Goal: Information Seeking & Learning: Learn about a topic

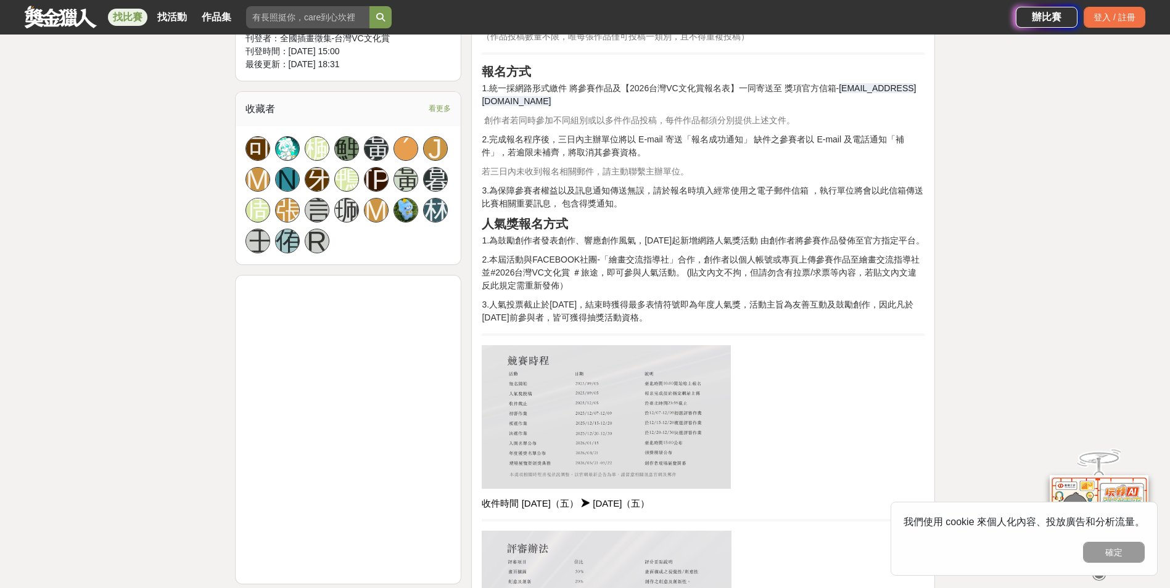
scroll to position [863, 0]
click at [612, 411] on img at bounding box center [606, 417] width 249 height 144
click at [611, 428] on img at bounding box center [606, 417] width 249 height 144
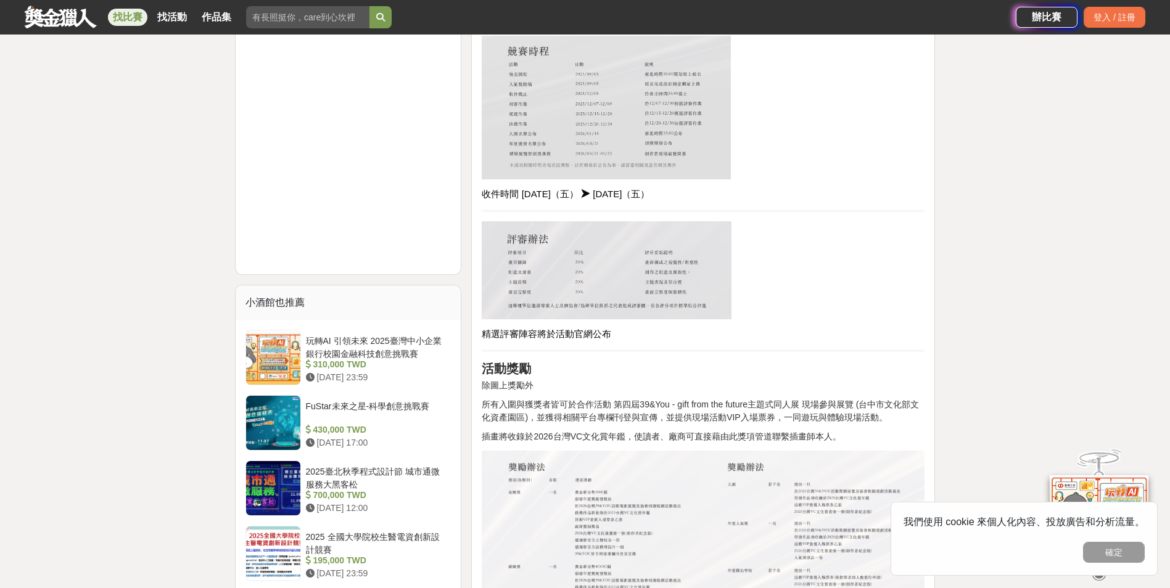
scroll to position [1233, 0]
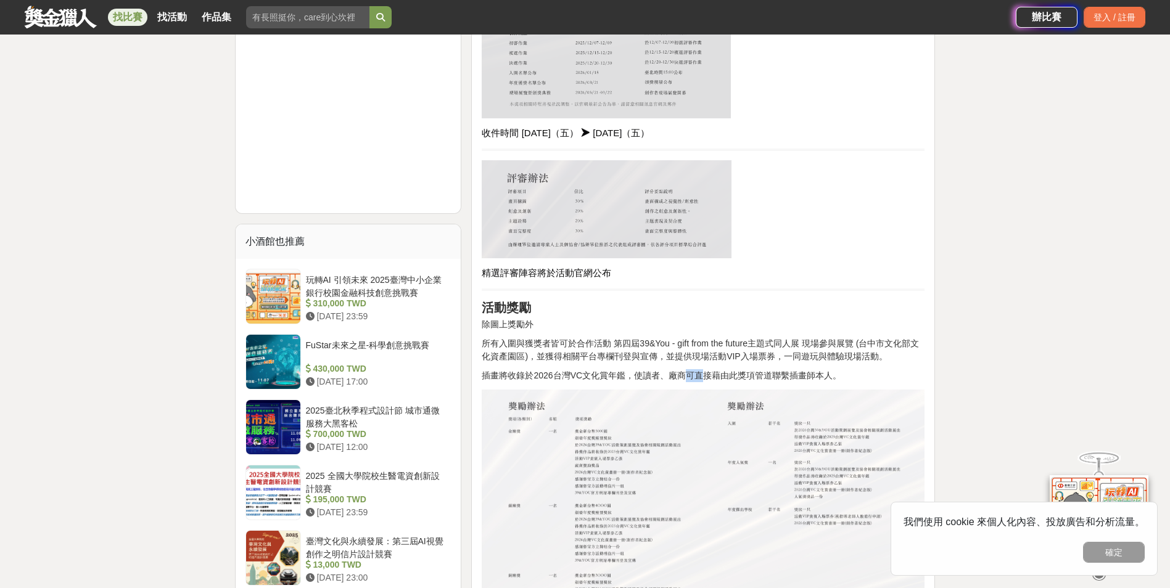
drag, startPoint x: 681, startPoint y: 392, endPoint x: 701, endPoint y: 393, distance: 19.8
click at [701, 382] on p "插畫將收錄於2026台灣VC文化賞年鑑，使讀者、廠商可直接藉由此獎項管道聯繫插畫師本人。" at bounding box center [703, 375] width 443 height 13
drag, startPoint x: 701, startPoint y: 393, endPoint x: 676, endPoint y: 417, distance: 34.0
click at [676, 417] on img at bounding box center [703, 546] width 443 height 313
click at [554, 402] on div "專屬於創作者的盛宴 邀請各界專業人士給予創作者認可，結合活動展演並頒布年度獎項與獎金，帶給創作圈一個全新的空間 • 入圍與獲獎者皆可於第四屆39&You - …" at bounding box center [703, 325] width 443 height 2266
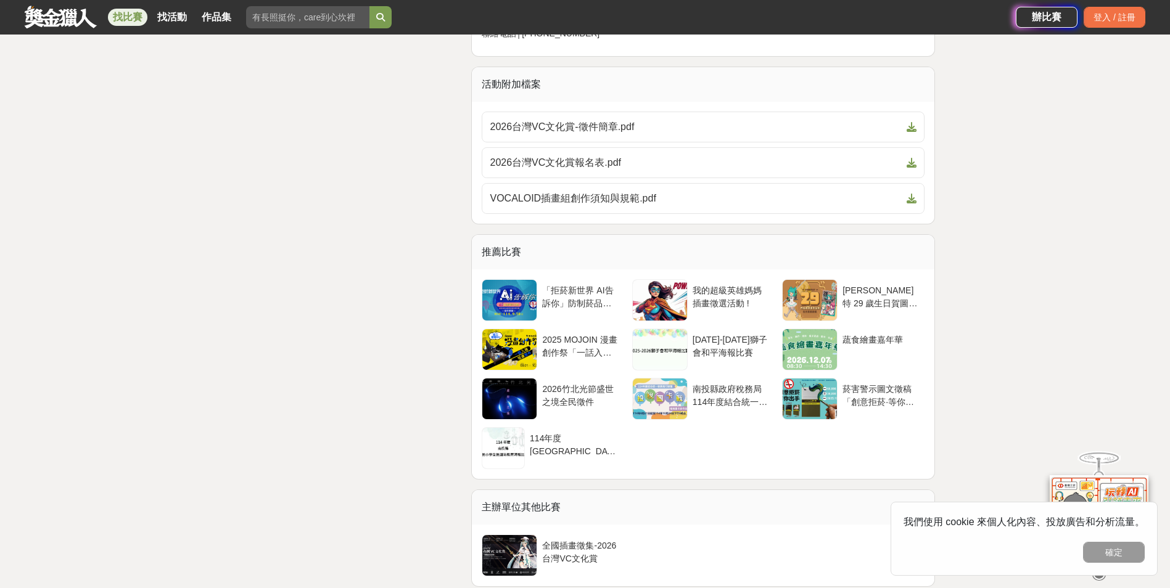
drag, startPoint x: 408, startPoint y: 450, endPoint x: 440, endPoint y: 370, distance: 85.8
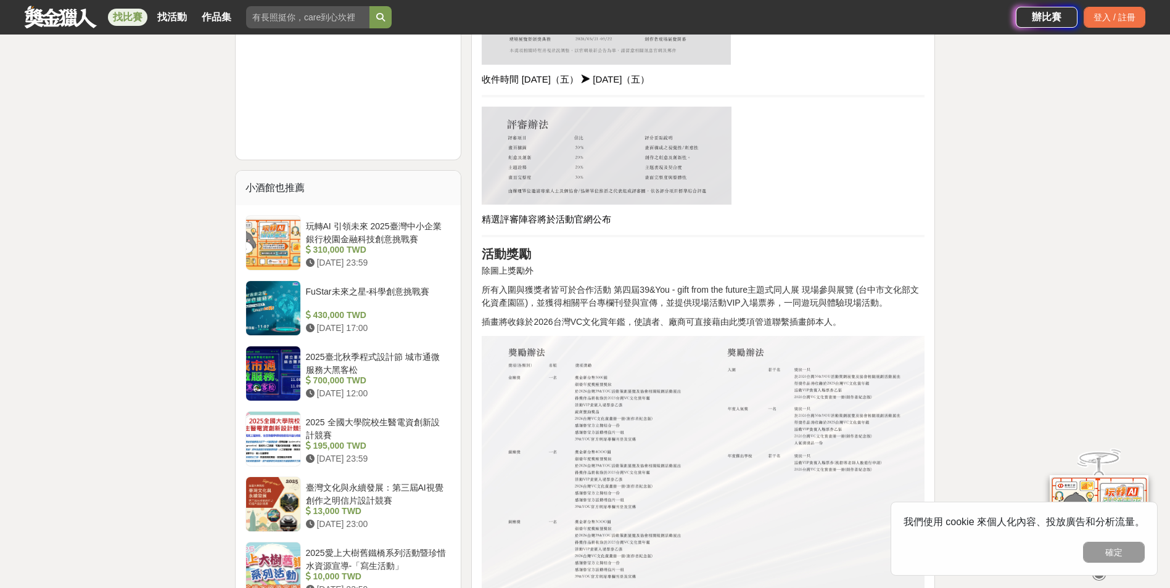
scroll to position [0, 0]
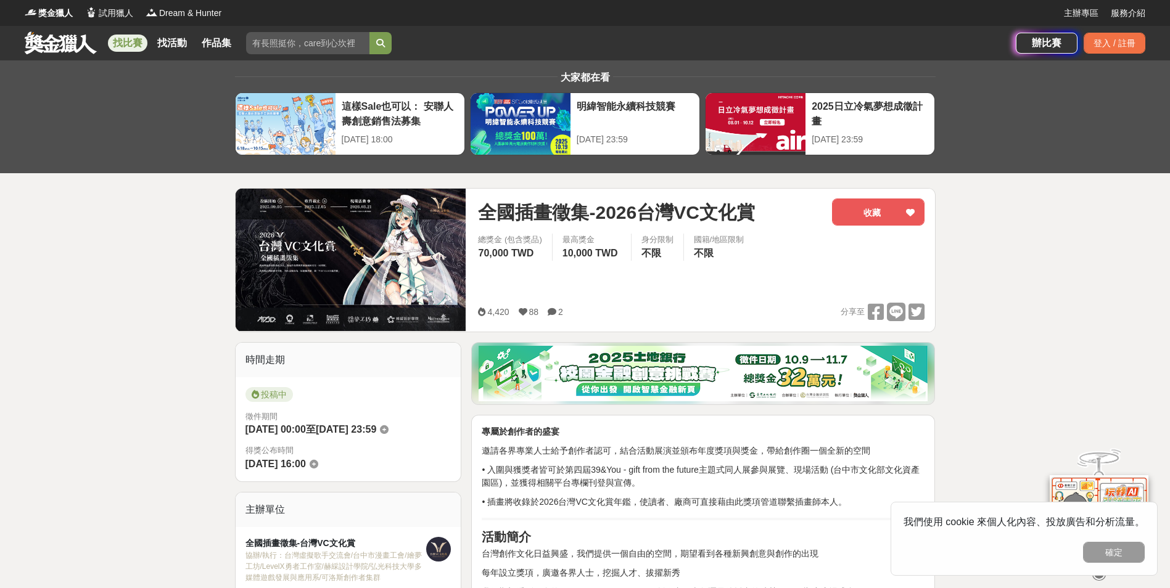
click at [67, 38] on link at bounding box center [60, 42] width 75 height 23
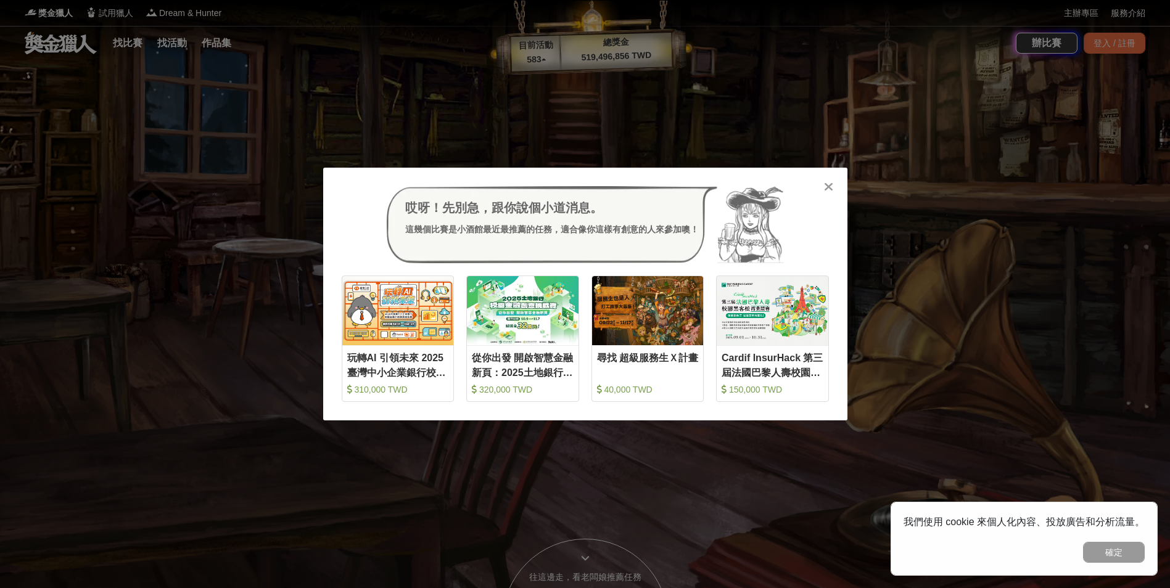
click at [831, 195] on div "哎呀！先別急，跟你說個小道消息。 這幾個比賽是小酒館最近最推薦的任務，適合像你這樣有創意的人來參加噢！ 收藏 玩轉AI 引領未來 2025臺灣中小企業銀行校園…" at bounding box center [585, 294] width 524 height 253
click at [828, 187] on icon at bounding box center [828, 187] width 9 height 12
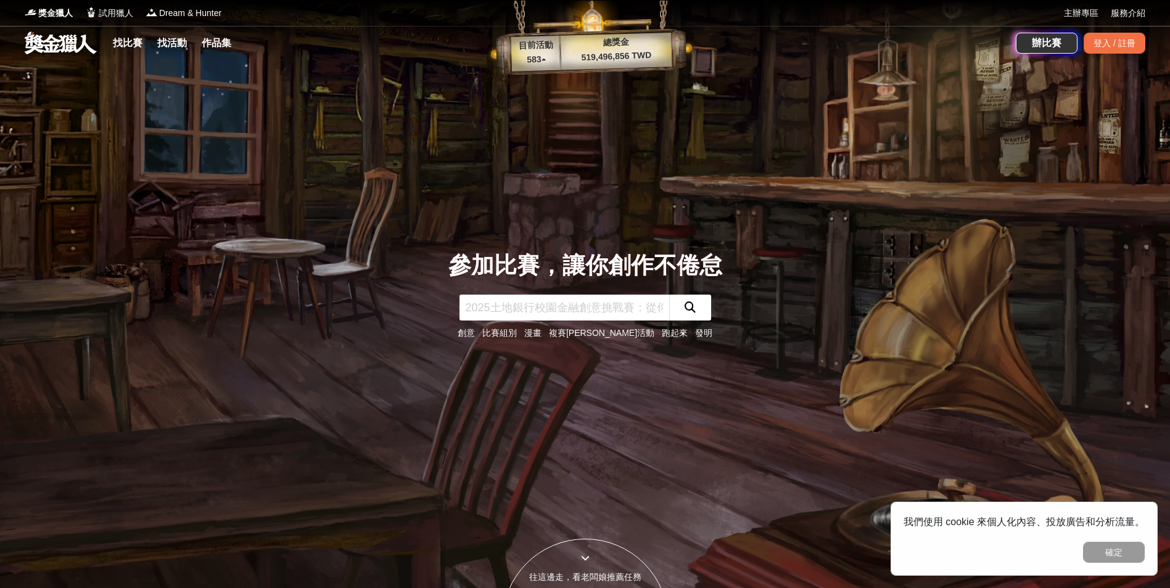
click at [475, 335] on link "創意" at bounding box center [466, 333] width 17 height 10
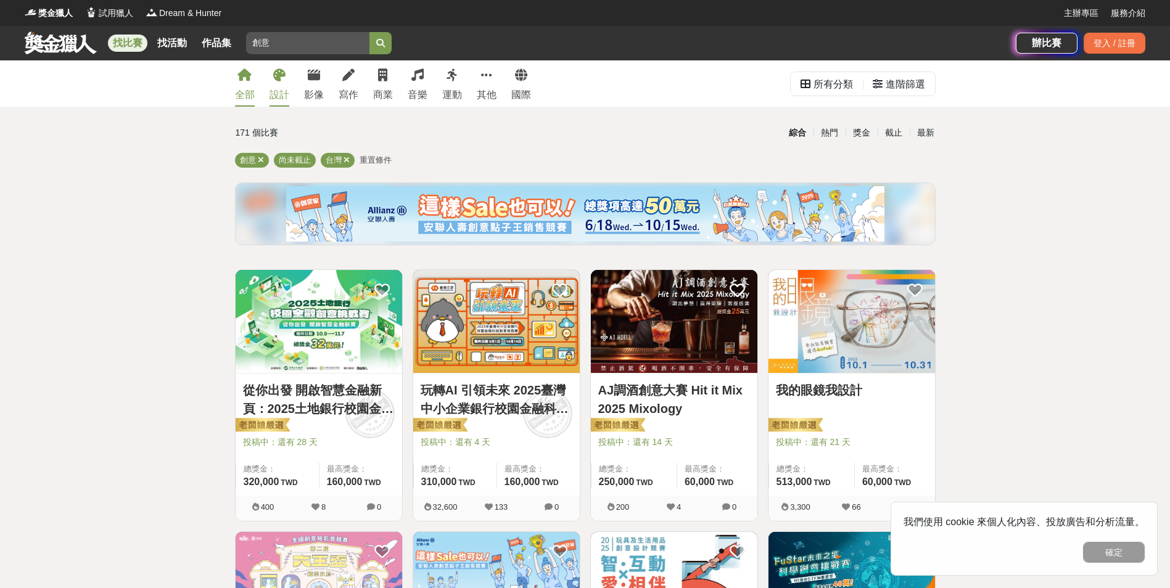
click at [286, 88] on div "設計" at bounding box center [279, 95] width 20 height 15
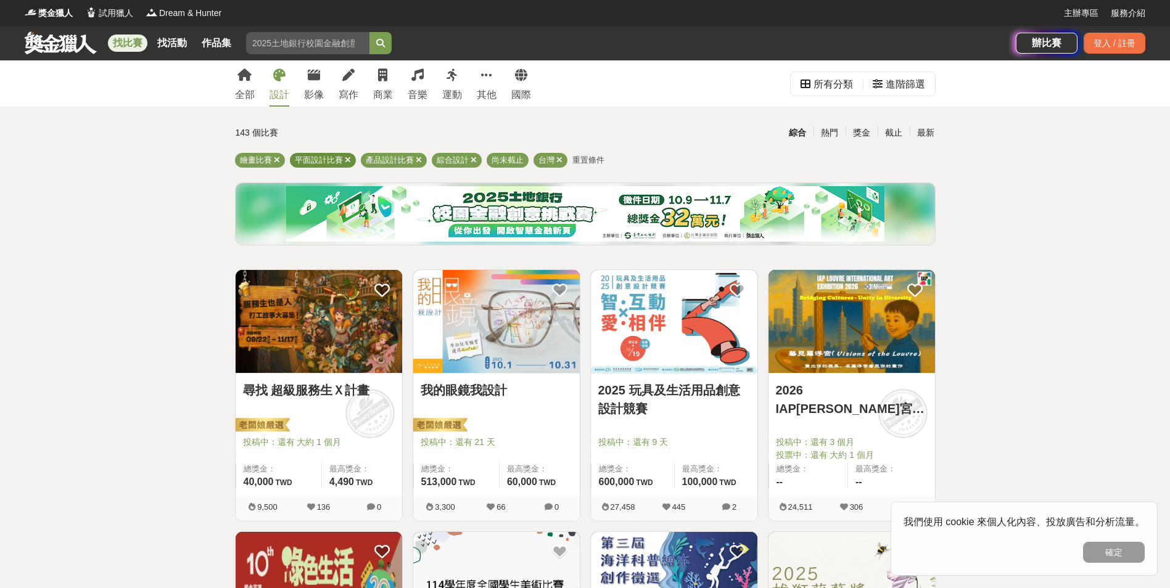
click at [346, 164] on span at bounding box center [348, 159] width 6 height 9
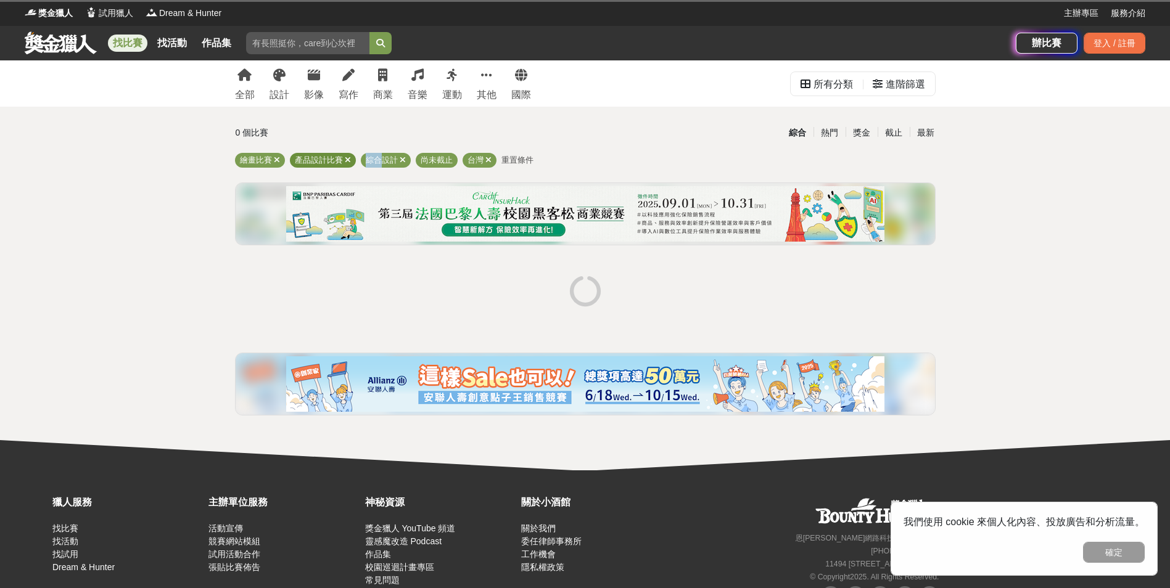
click at [346, 164] on span at bounding box center [348, 159] width 6 height 9
click at [347, 164] on div "尚未截止" at bounding box center [366, 160] width 42 height 15
click at [330, 165] on div "綜合設計" at bounding box center [315, 160] width 50 height 15
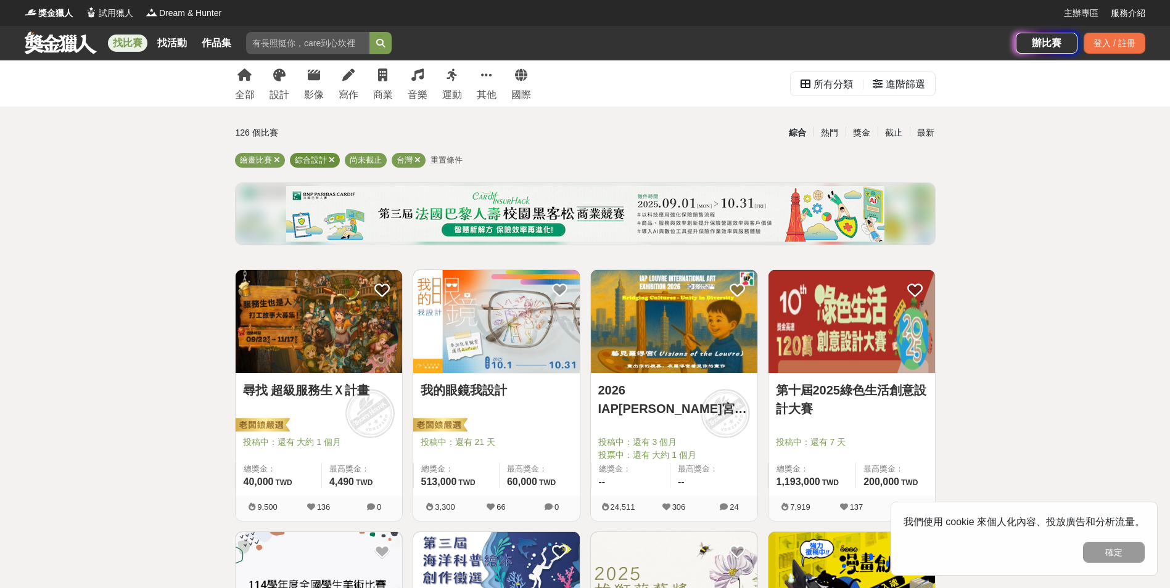
click at [329, 162] on icon at bounding box center [332, 160] width 6 height 8
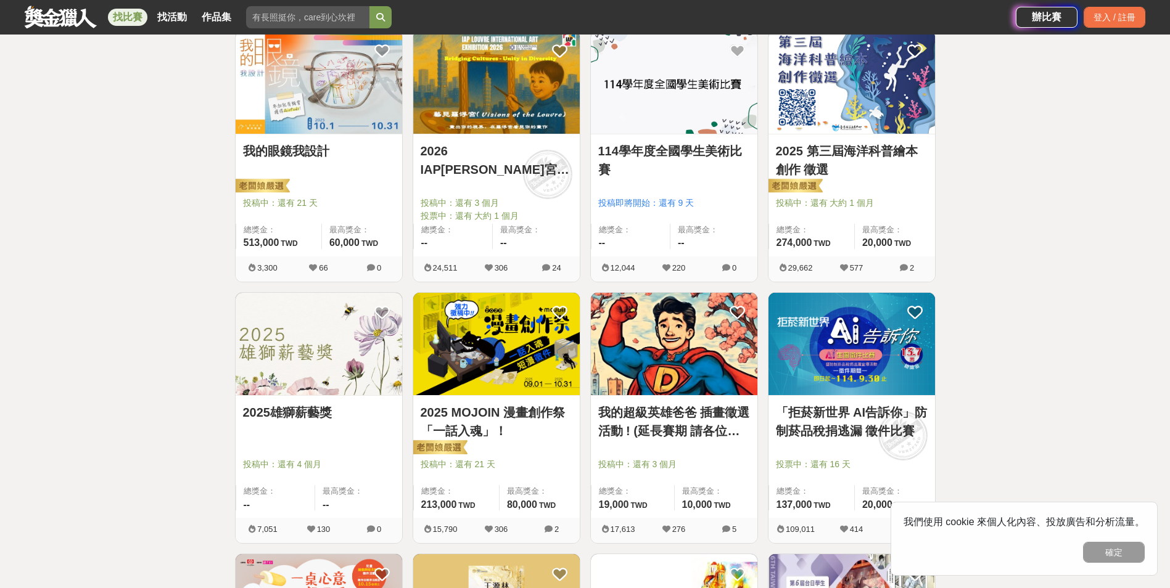
scroll to position [308, 0]
